Goal: Information Seeking & Learning: Learn about a topic

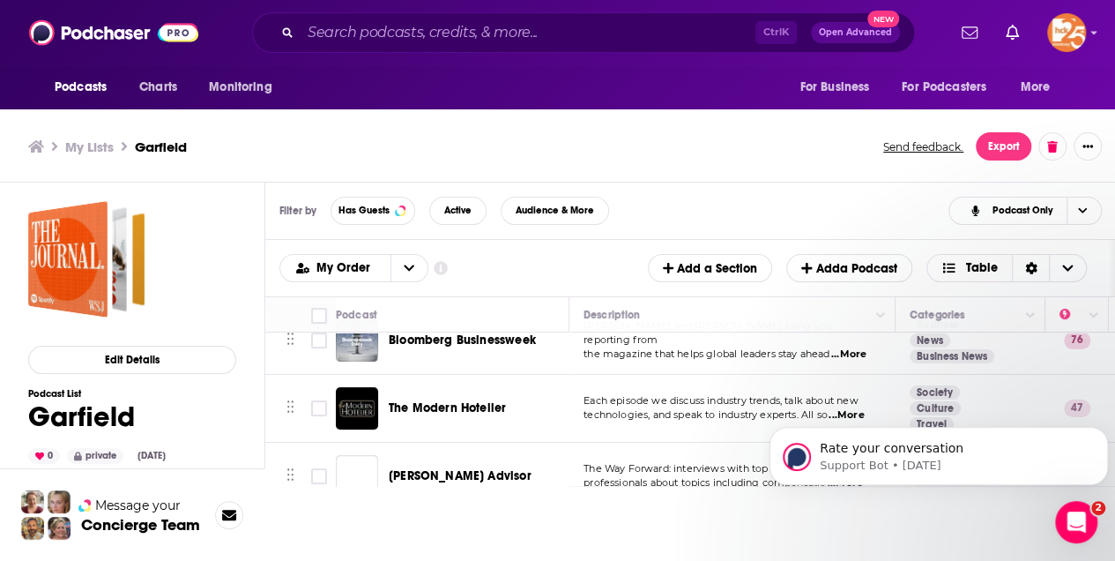
scroll to position [353, 0]
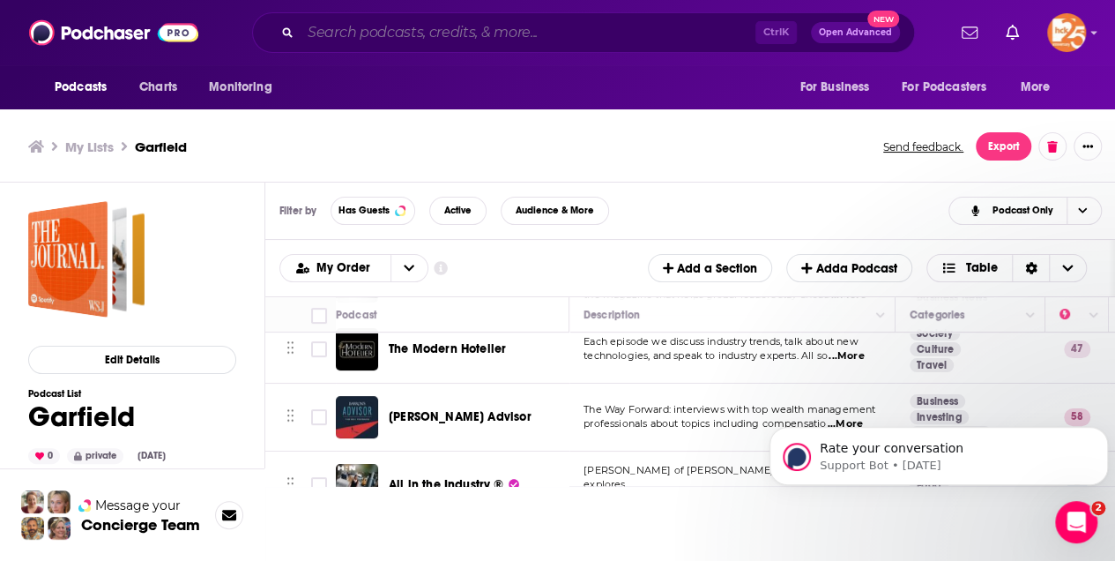
click at [327, 37] on input "Search podcasts, credits, & more..." at bounding box center [528, 33] width 455 height 28
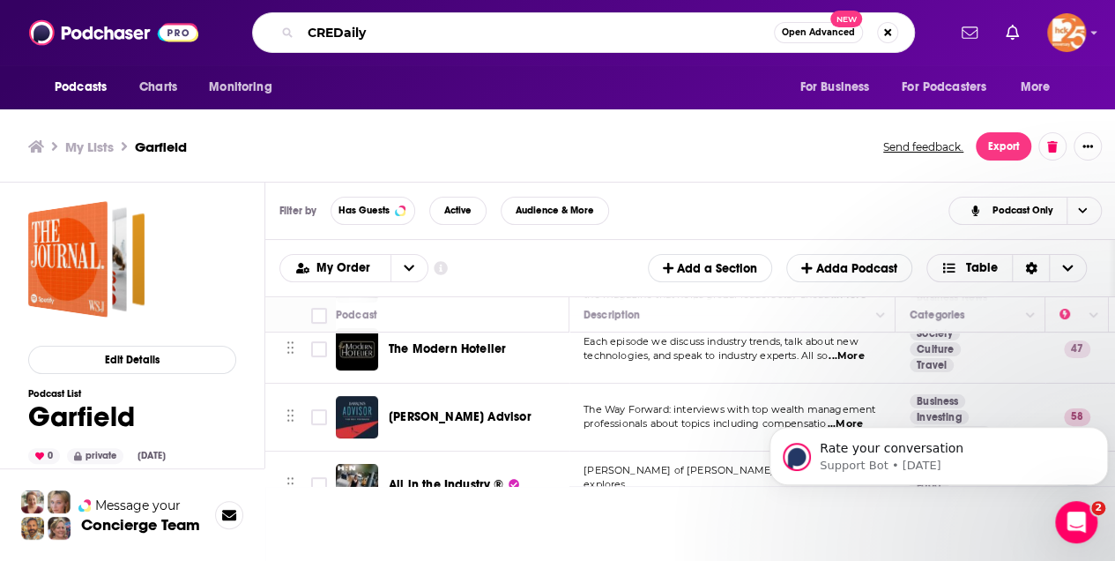
type input "CREDaily"
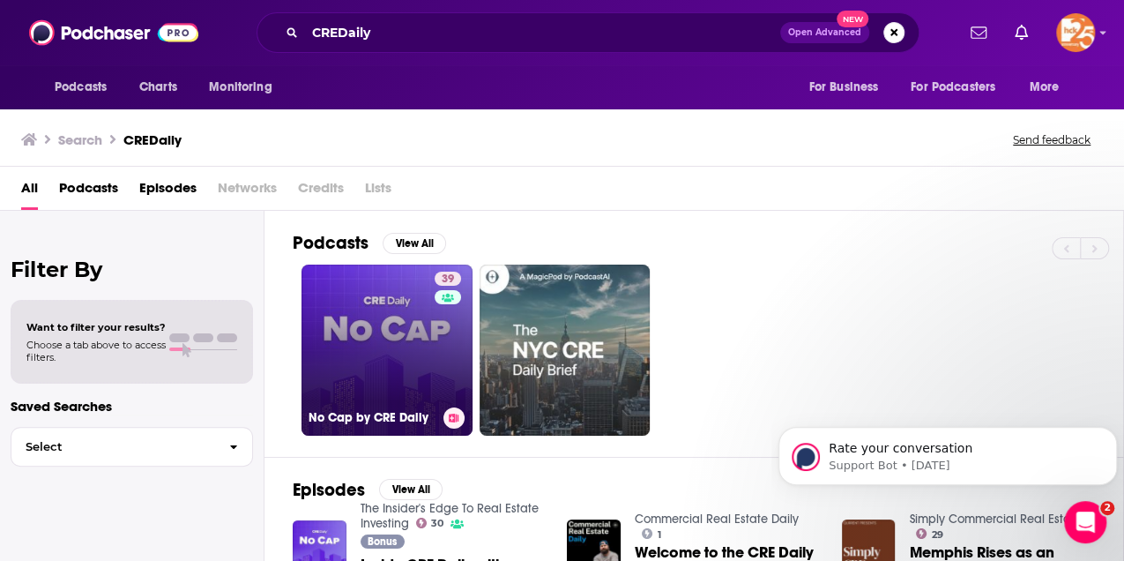
click at [393, 334] on link "39 No Cap by CRE Daily" at bounding box center [387, 350] width 171 height 171
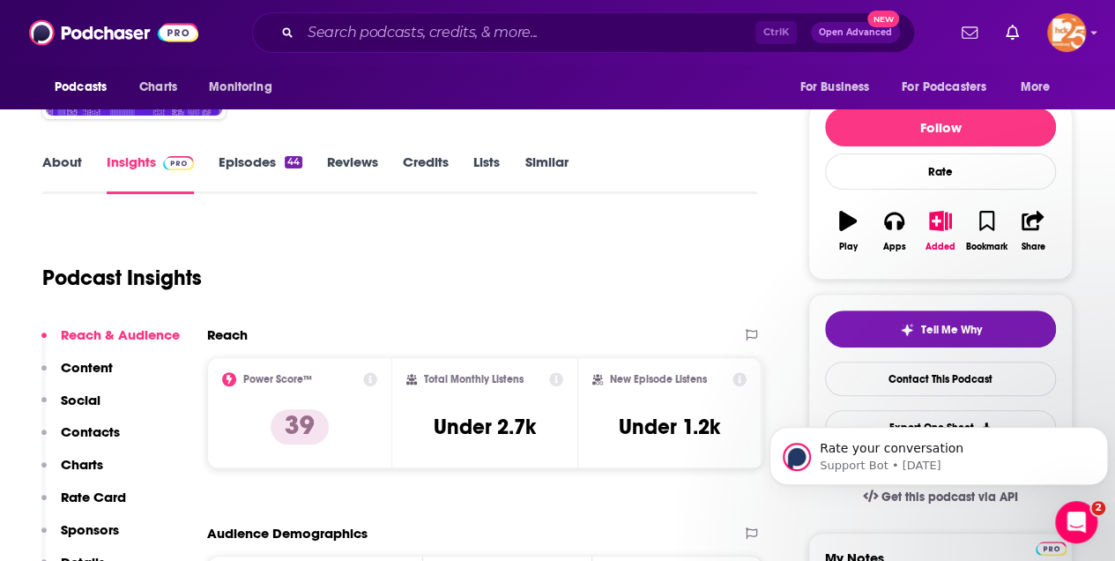
scroll to position [58, 0]
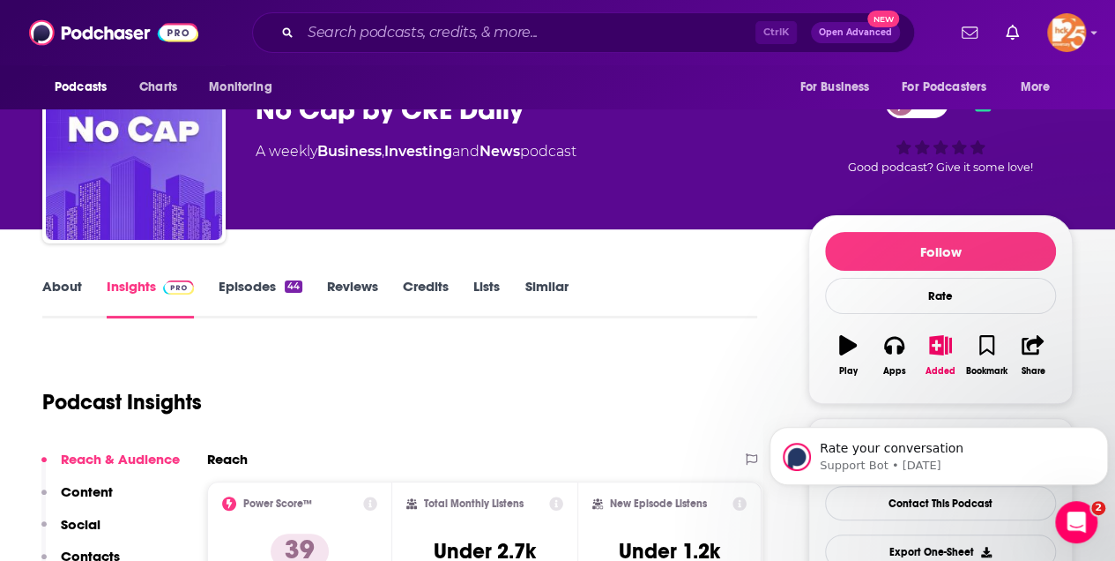
click at [66, 286] on link "About" at bounding box center [62, 298] width 40 height 41
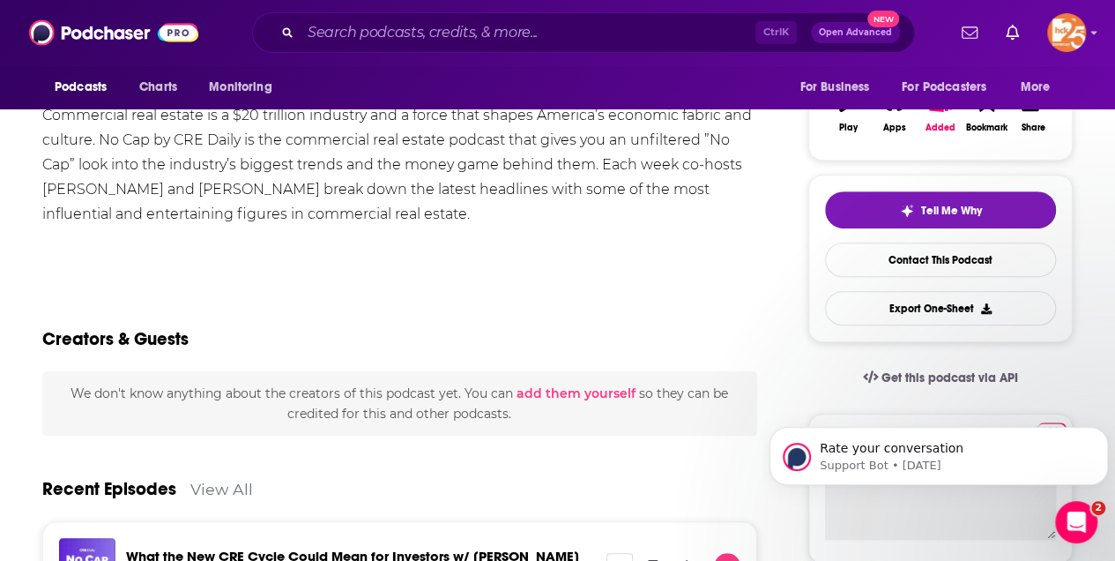
scroll to position [176, 0]
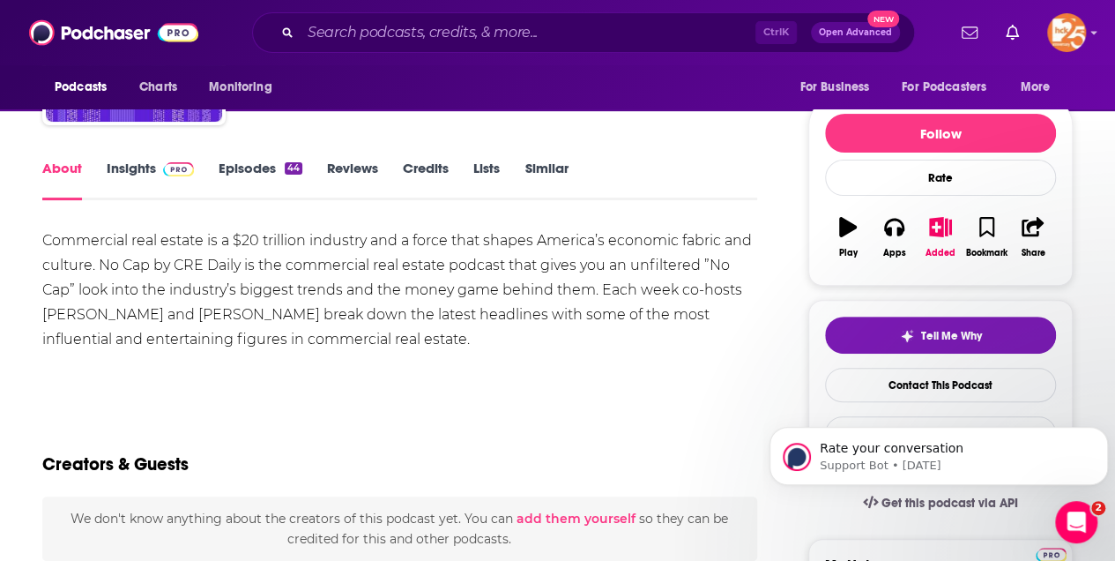
click at [131, 173] on link "Insights" at bounding box center [150, 180] width 87 height 41
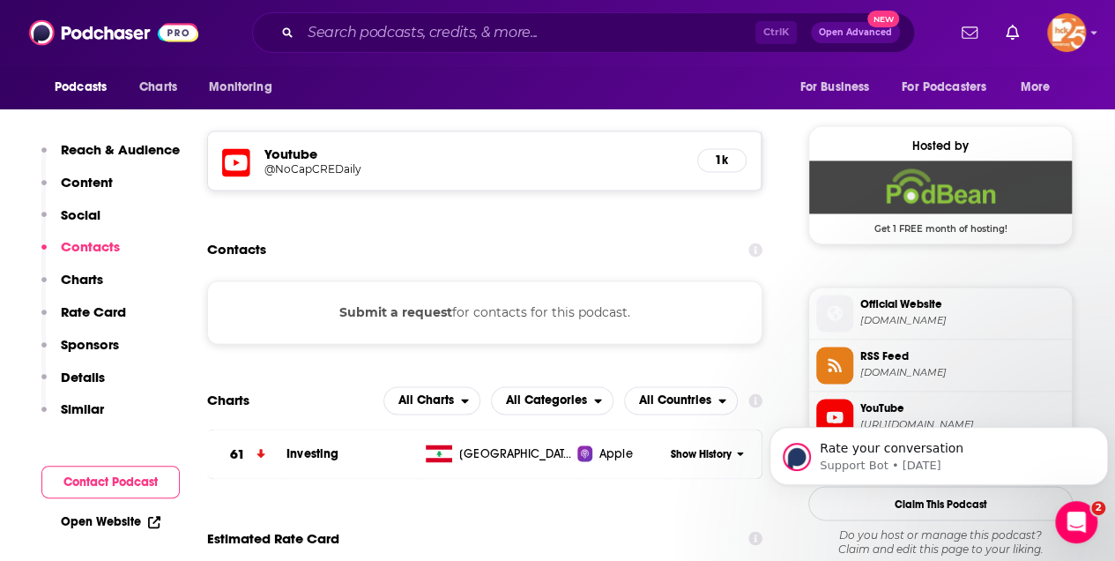
scroll to position [1234, 0]
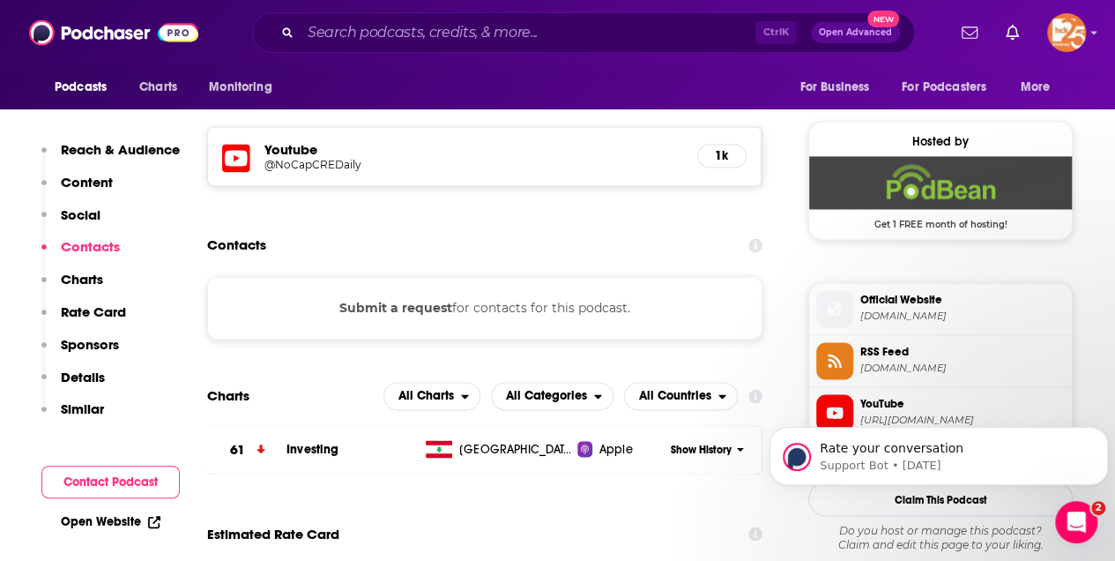
click at [388, 309] on button "Submit a request" at bounding box center [395, 307] width 113 height 19
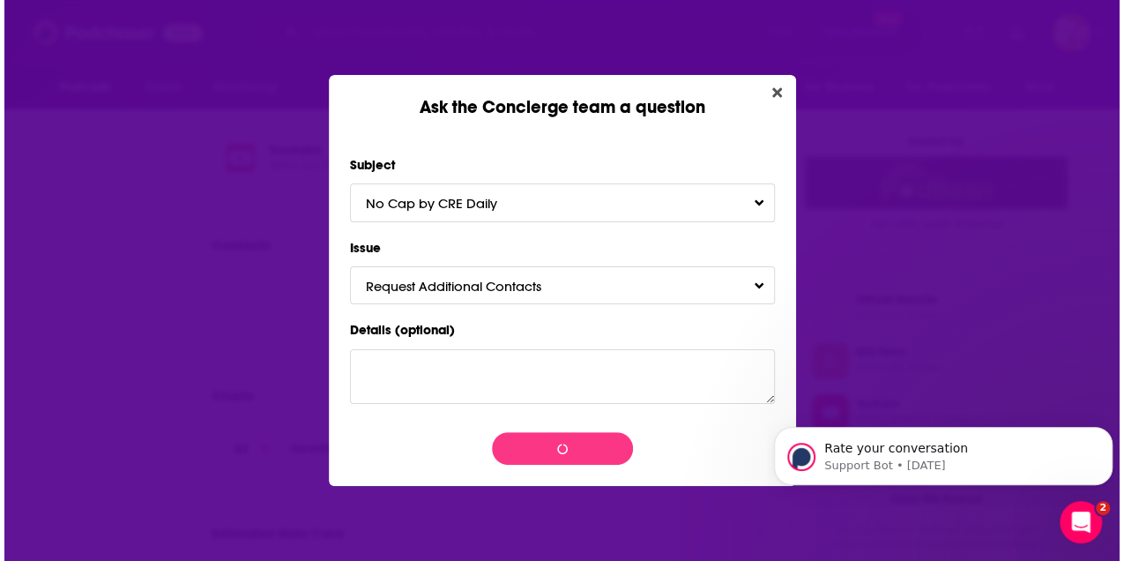
scroll to position [0, 0]
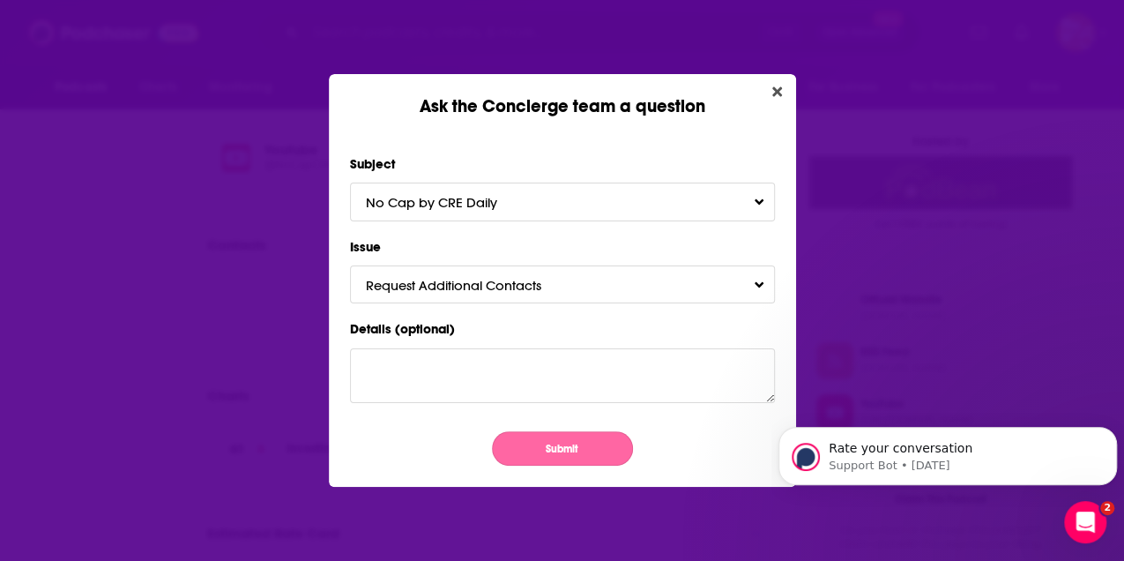
click at [582, 452] on button "Submit" at bounding box center [562, 448] width 141 height 34
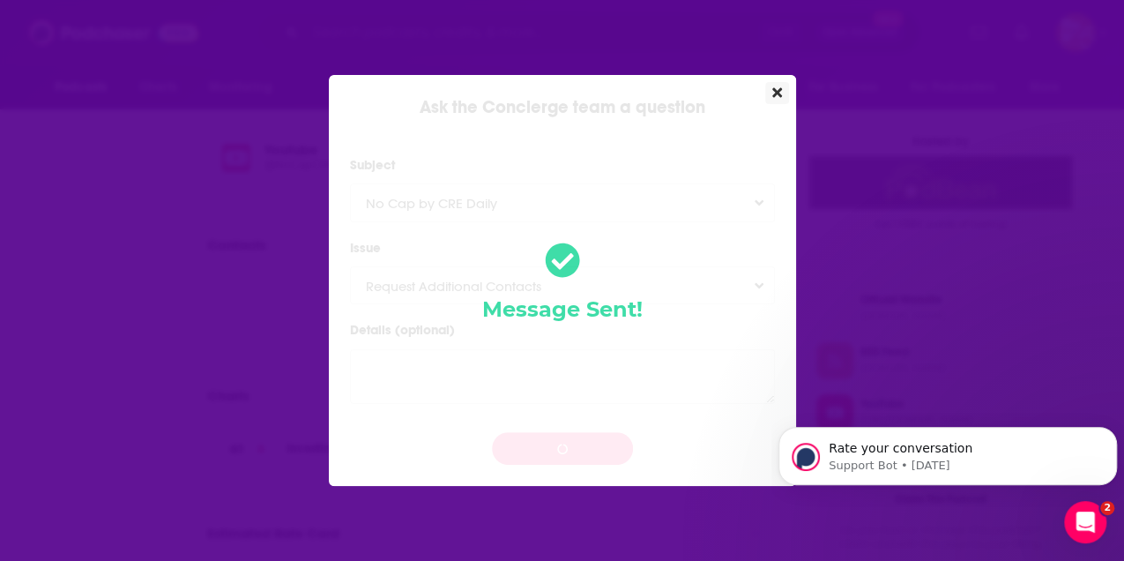
click at [778, 93] on icon "Close" at bounding box center [777, 93] width 10 height 10
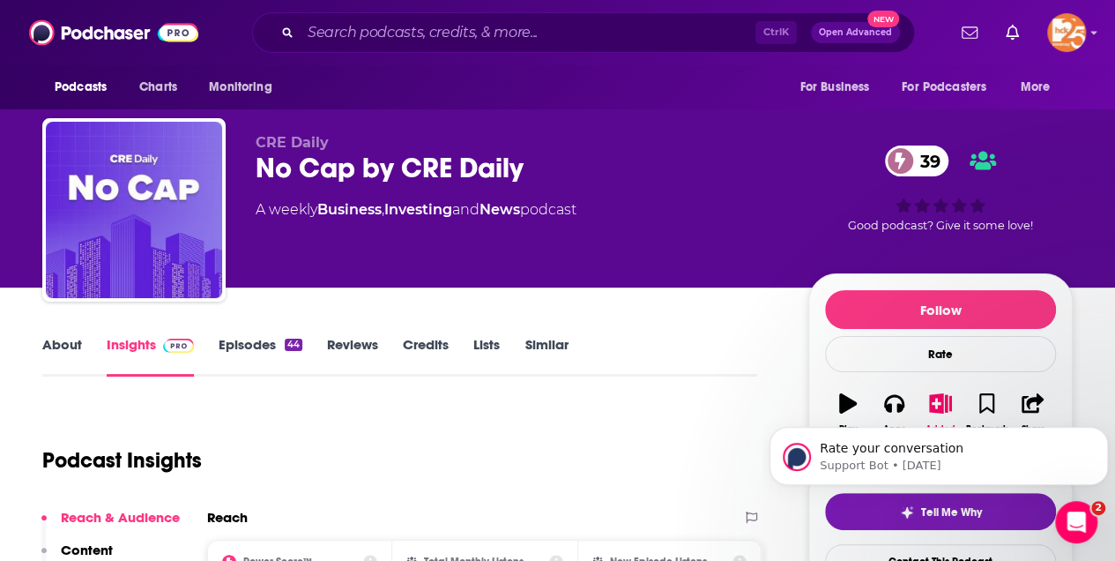
click at [60, 344] on link "About" at bounding box center [62, 356] width 40 height 41
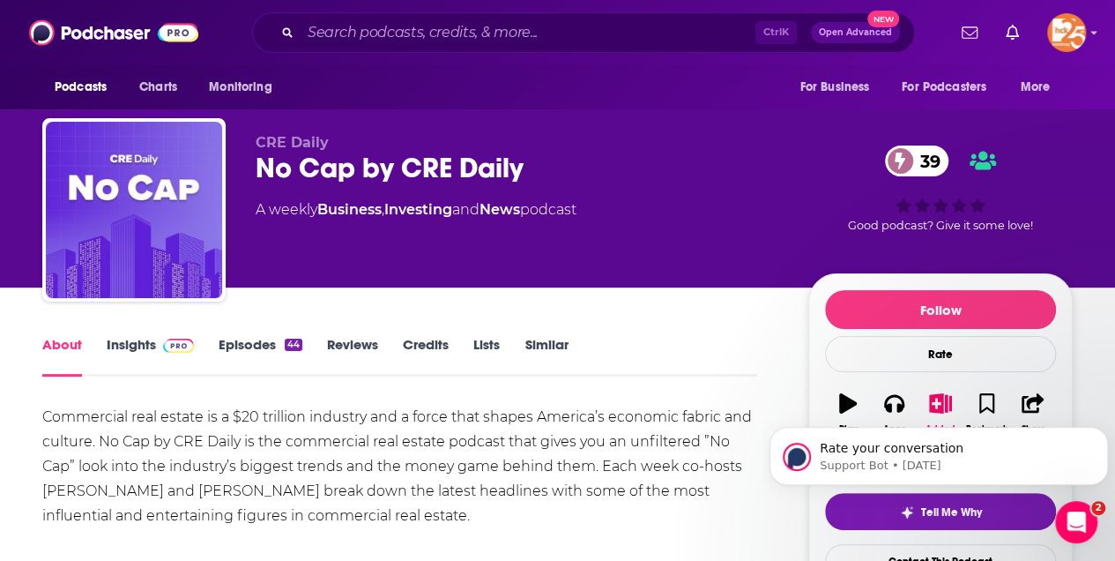
click at [123, 342] on link "Insights" at bounding box center [150, 356] width 87 height 41
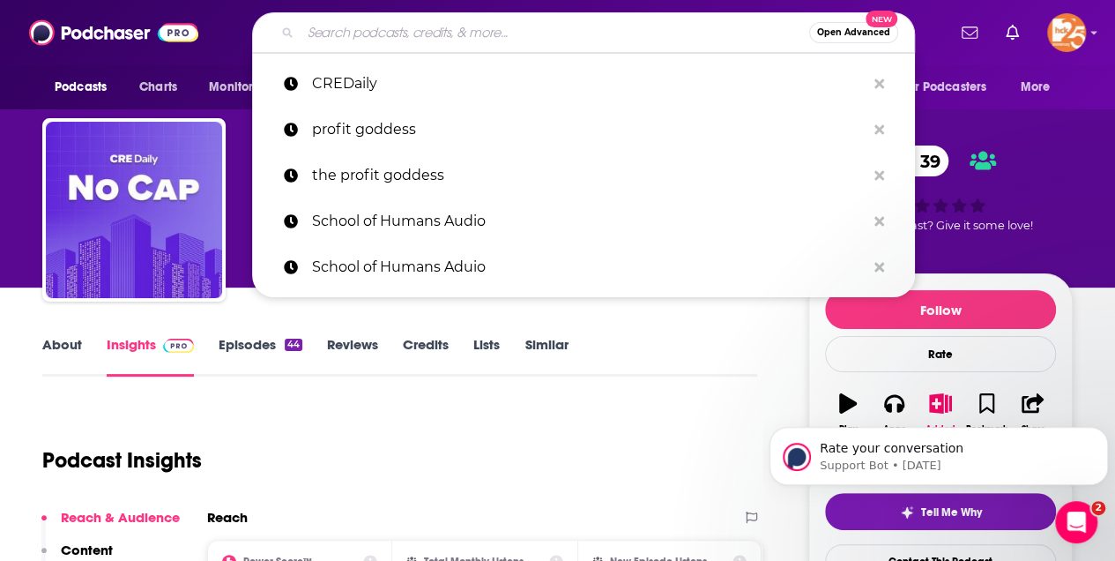
click at [328, 34] on input "Search podcasts, credits, & more..." at bounding box center [555, 33] width 509 height 28
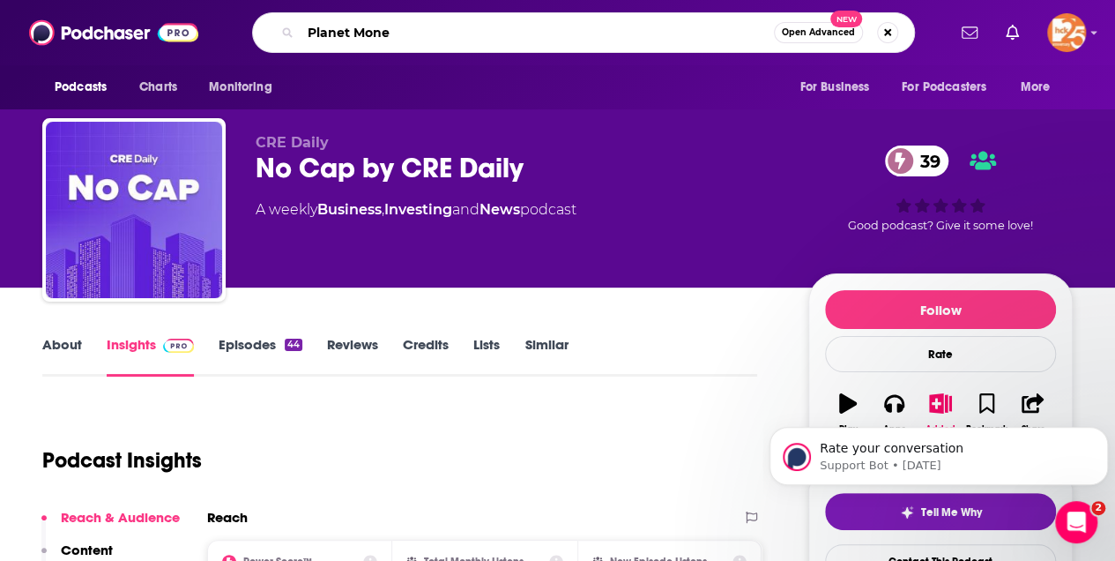
type input "Planet Money"
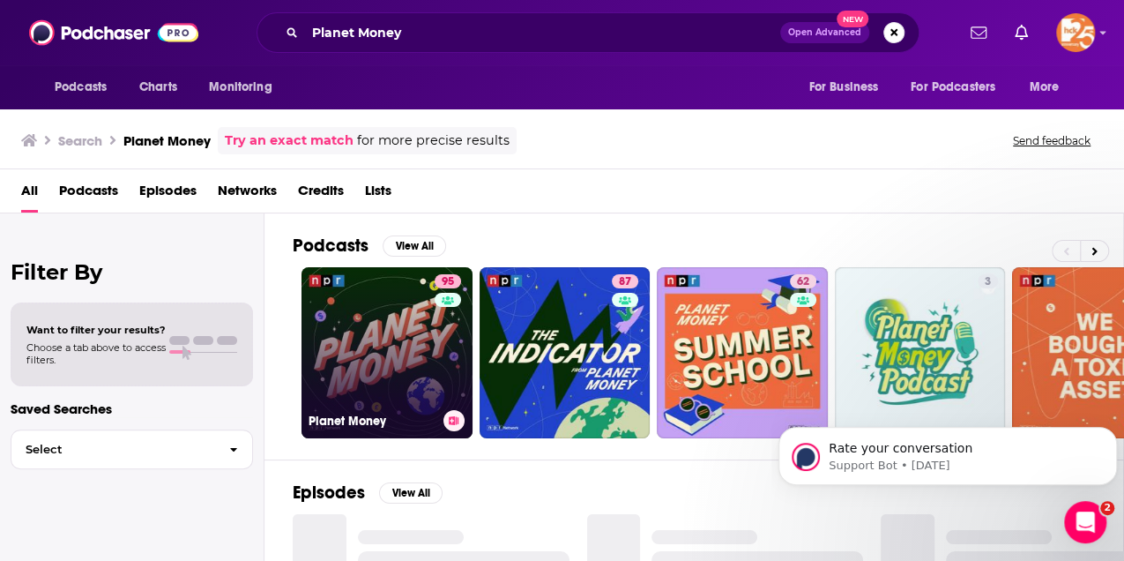
click at [394, 359] on link "95 Planet Money" at bounding box center [387, 352] width 171 height 171
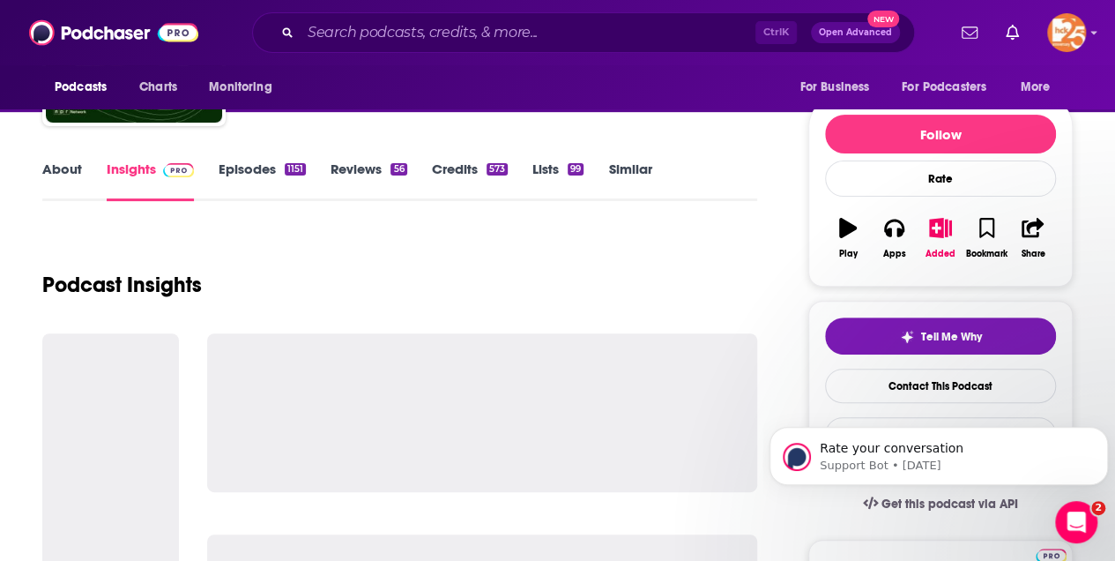
scroll to position [176, 0]
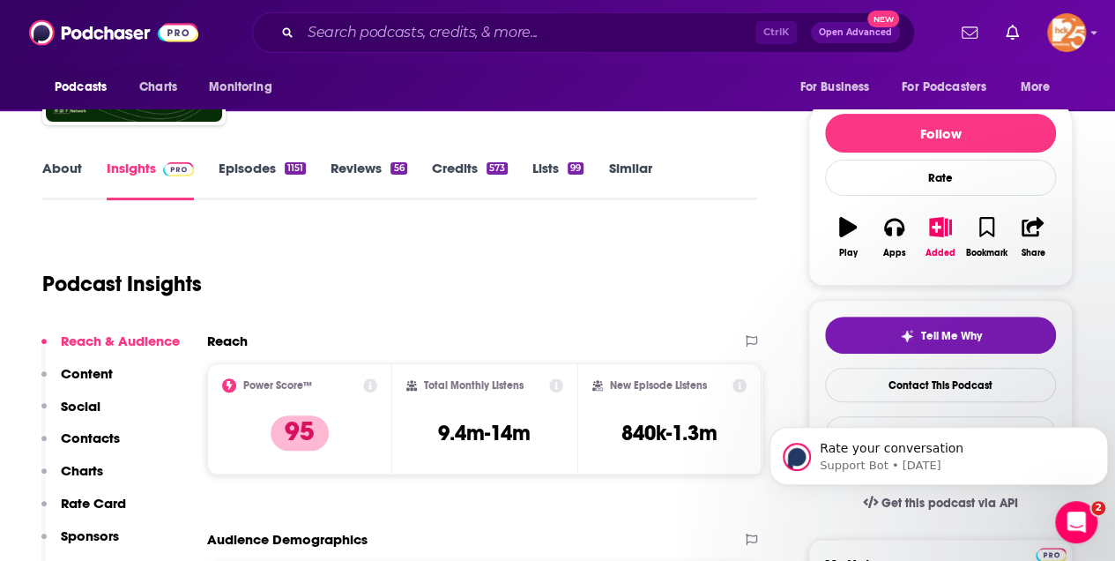
click at [51, 172] on link "About" at bounding box center [62, 180] width 40 height 41
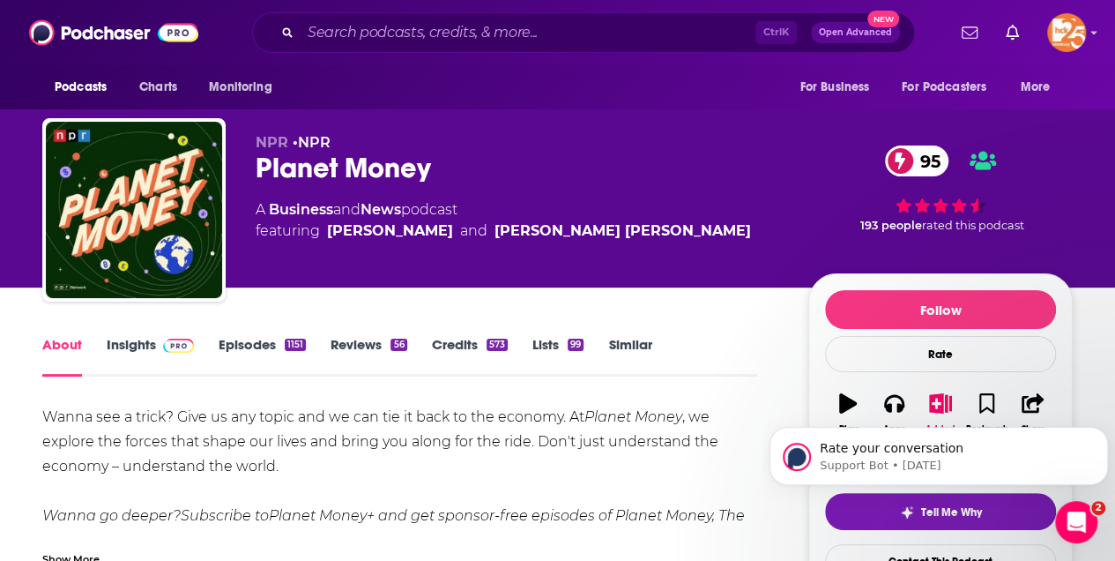
click at [145, 342] on link "Insights" at bounding box center [150, 356] width 87 height 41
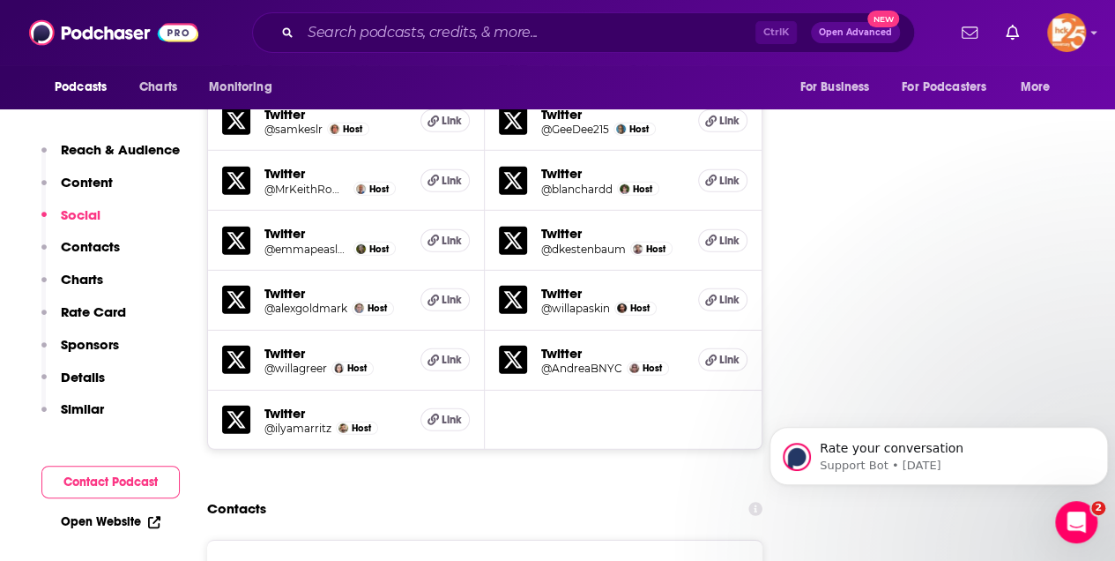
scroll to position [2763, 0]
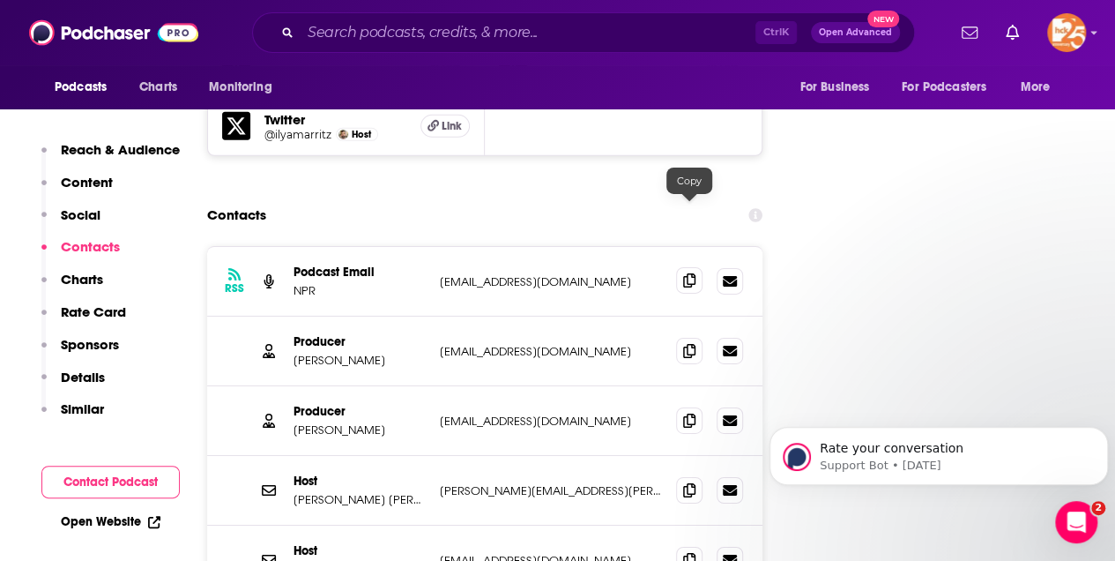
click at [688, 273] on icon at bounding box center [689, 280] width 12 height 14
click at [1099, 436] on icon "Dismiss notification" at bounding box center [1104, 432] width 10 height 10
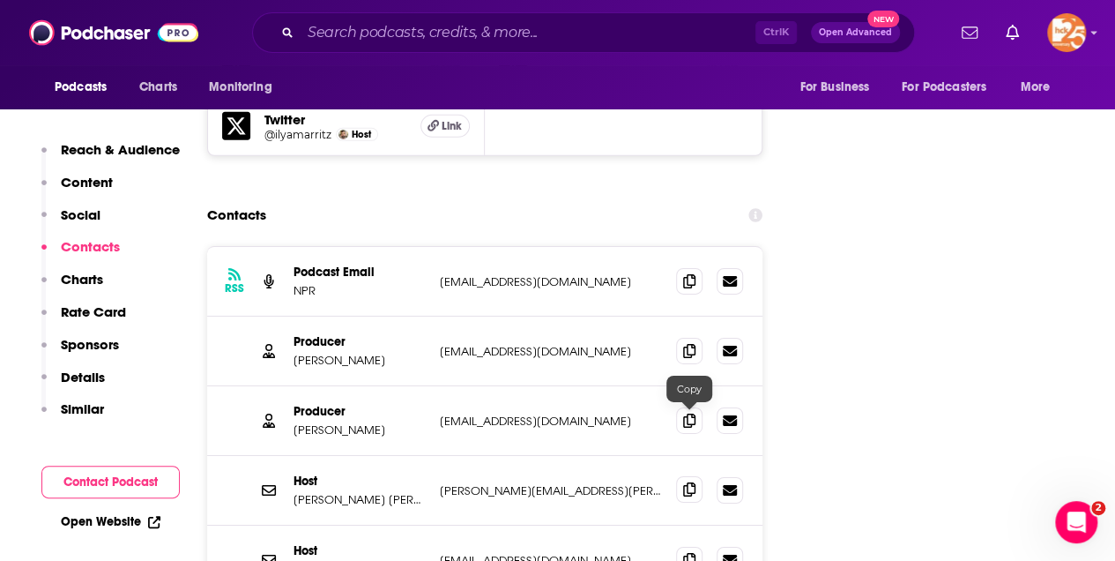
click at [691, 482] on icon at bounding box center [689, 489] width 12 height 14
